Goal: Check status: Check status

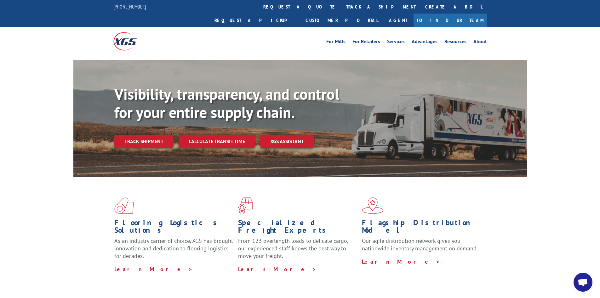
click at [283, 27] on div "For Mills For Retailers Services Advantages Resources About For Mills For Retai…" at bounding box center [299, 41] width 373 height 28
click at [341, 7] on link "track a shipment" at bounding box center [380, 7] width 79 height 14
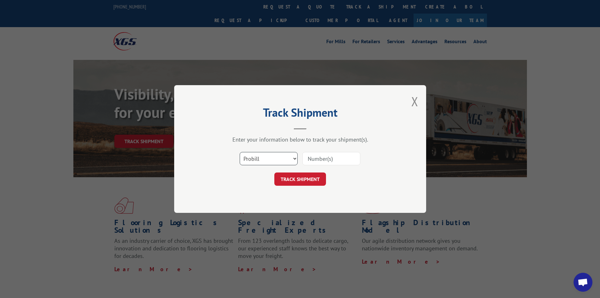
click at [281, 156] on select "Select category... Probill BOL PO" at bounding box center [269, 158] width 58 height 13
select select "bol"
click at [240, 152] on select "Select category... Probill BOL PO" at bounding box center [269, 158] width 58 height 13
click at [323, 157] on input at bounding box center [331, 158] width 58 height 13
type input "v"
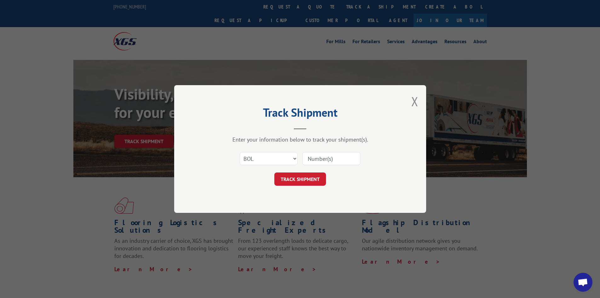
paste input "2557110"
type input "2557110"
click button "TRACK SHIPMENT" at bounding box center [300, 178] width 52 height 13
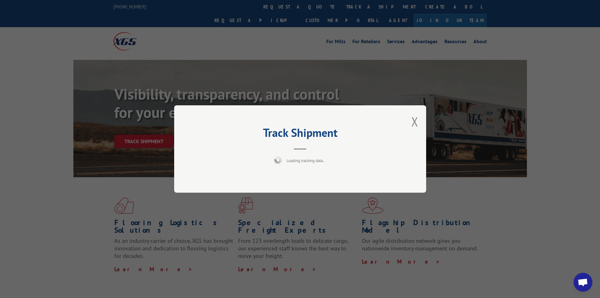
click at [419, 122] on div "Track Shipment Loading tracking data..." at bounding box center [300, 148] width 252 height 87
drag, startPoint x: 414, startPoint y: 122, endPoint x: 410, endPoint y: 120, distance: 4.7
click at [413, 122] on button "Close modal" at bounding box center [414, 121] width 7 height 17
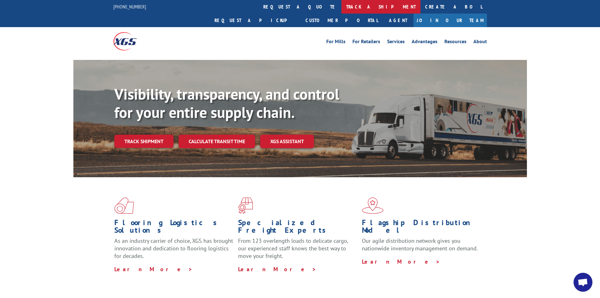
click at [341, 10] on link "track a shipment" at bounding box center [380, 7] width 79 height 14
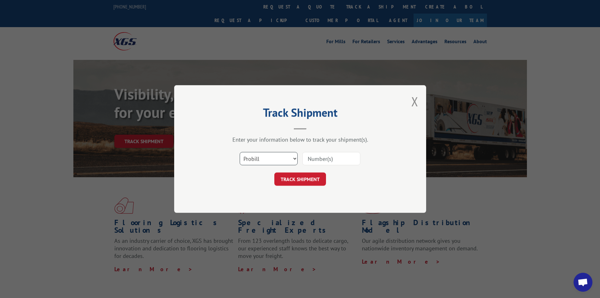
click at [257, 157] on select "Select category... Probill BOL PO" at bounding box center [269, 158] width 58 height 13
select select "bol"
click at [240, 152] on select "Select category... Probill BOL PO" at bounding box center [269, 158] width 58 height 13
paste input "2557110"
type input "2557110"
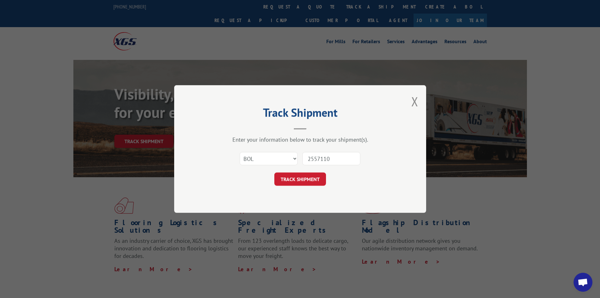
click at [308, 178] on button "TRACK SHIPMENT" at bounding box center [300, 178] width 52 height 13
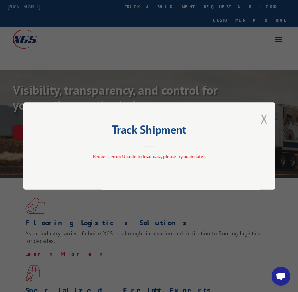
click at [264, 118] on button "Close modal" at bounding box center [263, 119] width 7 height 17
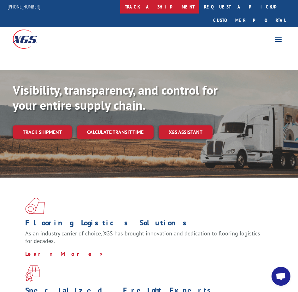
click at [184, 9] on link "track a shipment" at bounding box center [159, 7] width 79 height 14
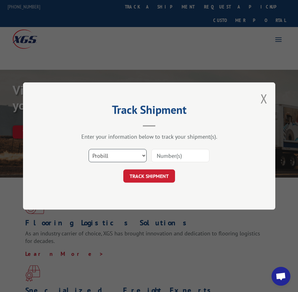
click at [142, 158] on select "Select category... Probill BOL PO" at bounding box center [117, 155] width 58 height 13
select select "bol"
click at [88, 149] on select "Select category... Probill BOL PO" at bounding box center [117, 155] width 58 height 13
click at [171, 159] on input at bounding box center [180, 155] width 58 height 13
paste input "2557110"
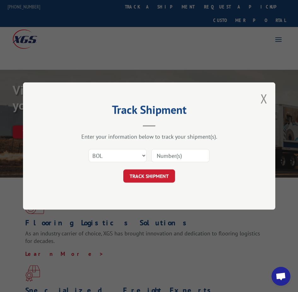
type input "2557110"
click button "TRACK SHIPMENT" at bounding box center [149, 176] width 52 height 13
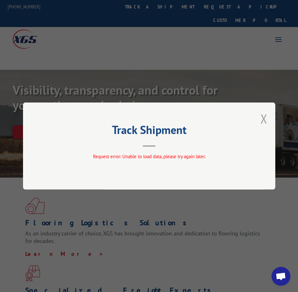
click at [261, 118] on button "Close modal" at bounding box center [263, 119] width 7 height 17
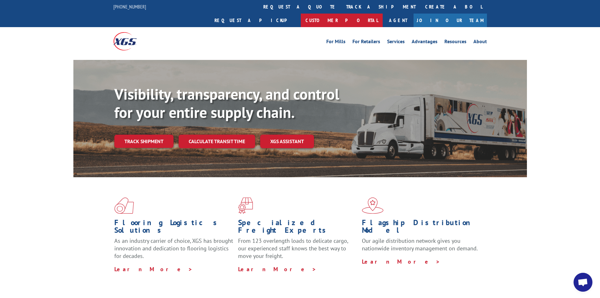
click at [383, 14] on link "Customer Portal" at bounding box center [342, 21] width 82 height 14
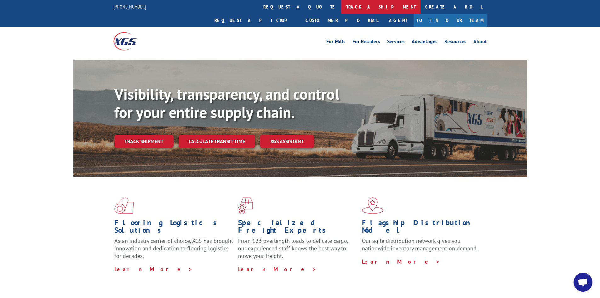
click at [341, 11] on link "track a shipment" at bounding box center [380, 7] width 79 height 14
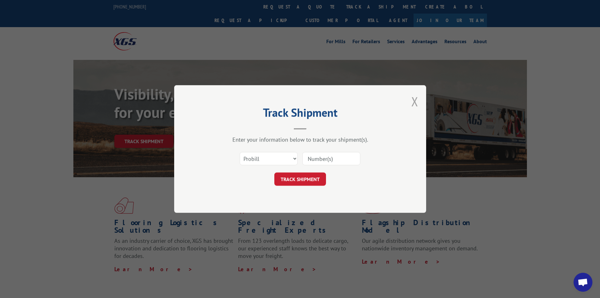
click at [416, 105] on button "Close modal" at bounding box center [414, 101] width 7 height 17
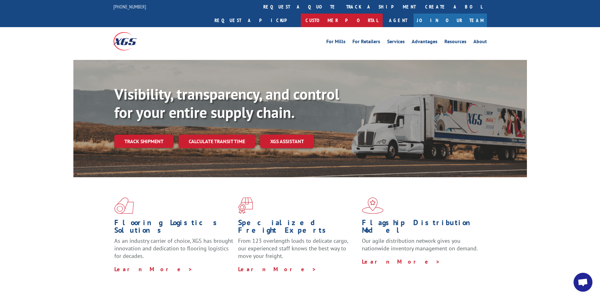
click at [383, 14] on link "Customer Portal" at bounding box center [342, 21] width 82 height 14
